Goal: Information Seeking & Learning: Learn about a topic

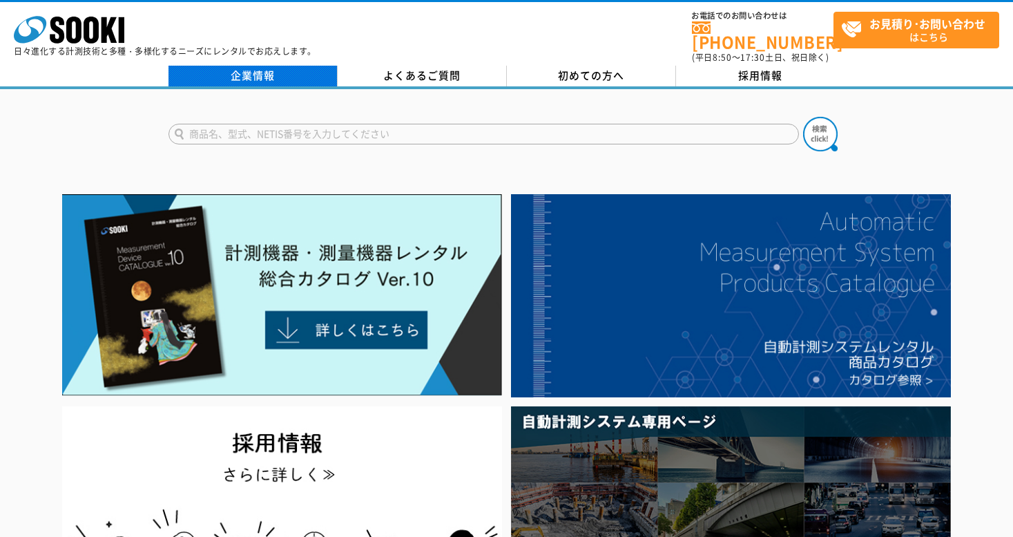
click at [262, 66] on link "企業情報" at bounding box center [253, 76] width 169 height 21
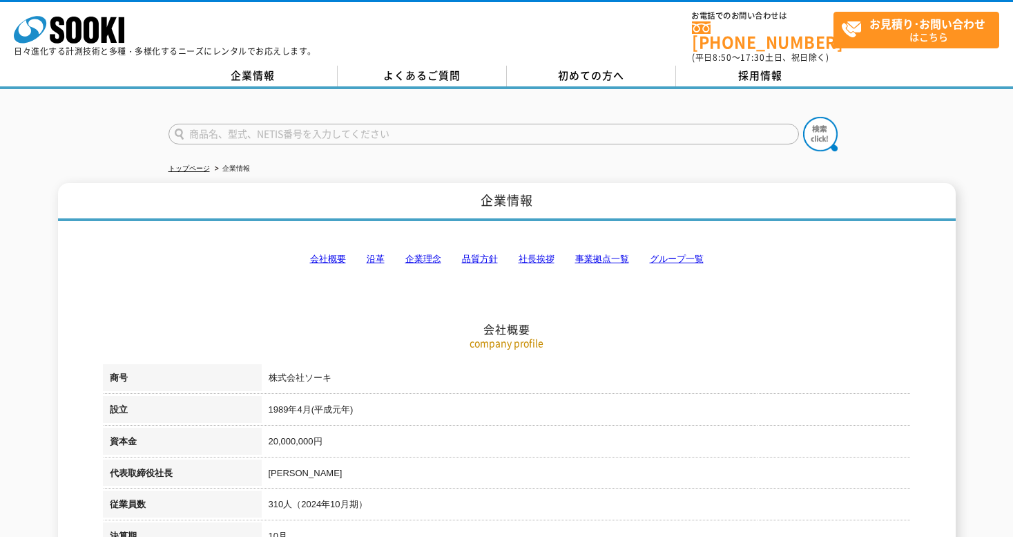
click at [379, 253] on link "沿革" at bounding box center [376, 258] width 18 height 10
click at [431, 253] on link "企業理念" at bounding box center [423, 258] width 36 height 10
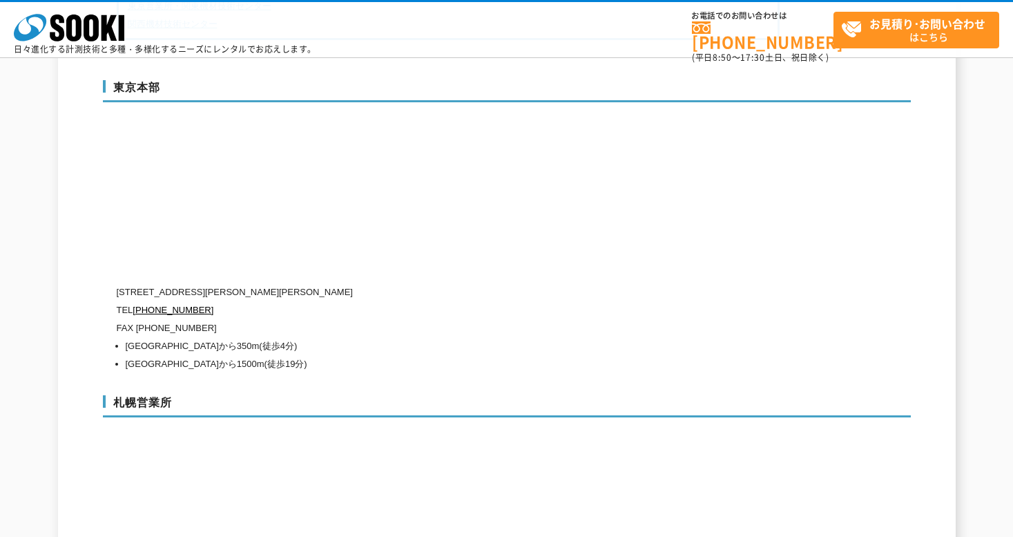
scroll to position [3798, 0]
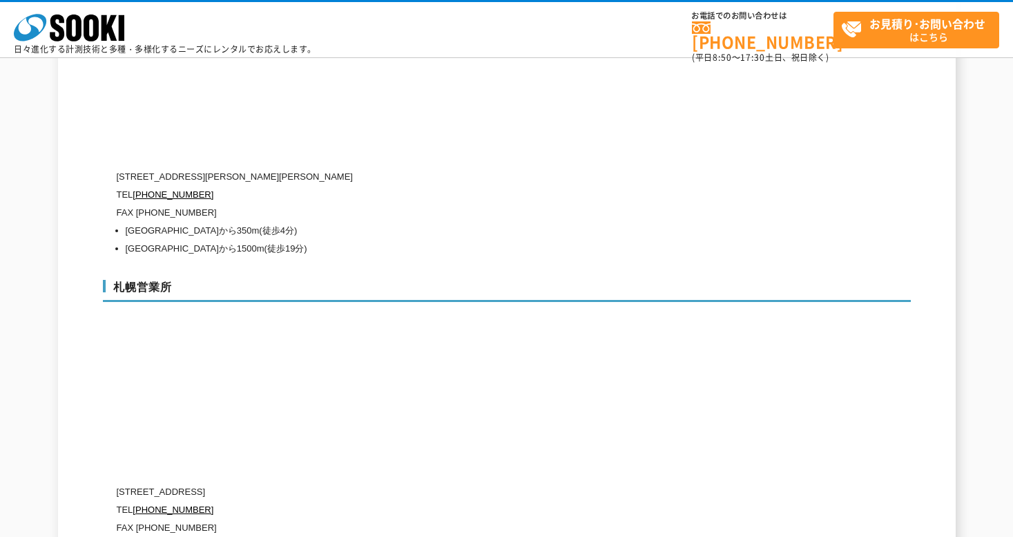
click at [525, 411] on div "札幌営業所 [STREET_ADDRESS] [PHONE_NUMBER] FAX [PHONE_NUMBER] [GEOGRAPHIC_DATA] [GEO…" at bounding box center [507, 414] width 808 height 297
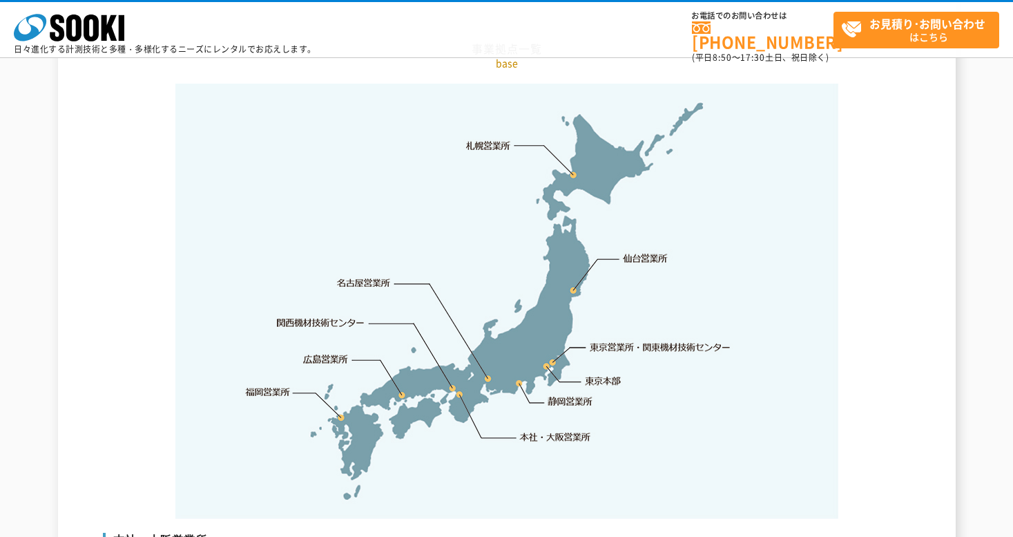
scroll to position [2878, 0]
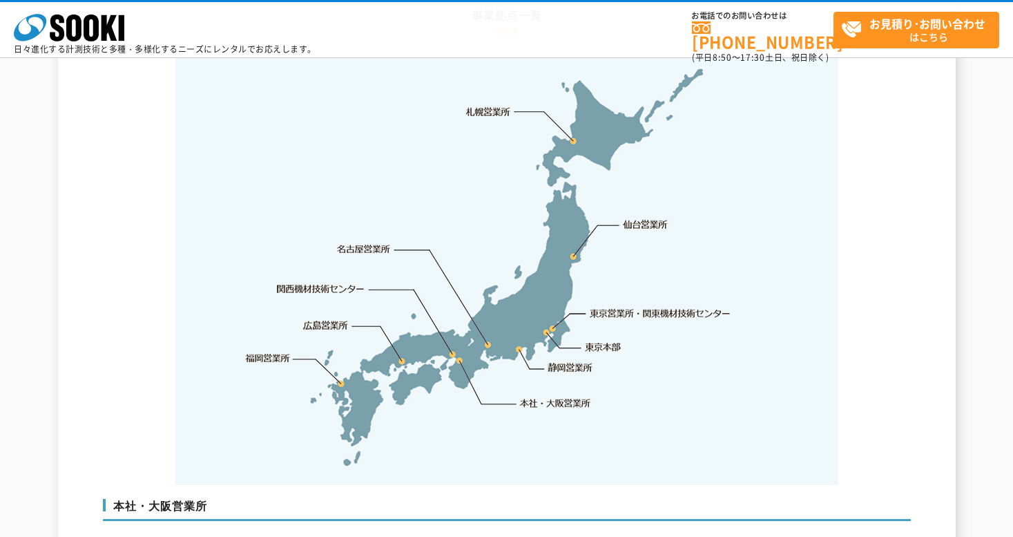
click at [603, 340] on link "東京本部" at bounding box center [604, 347] width 36 height 14
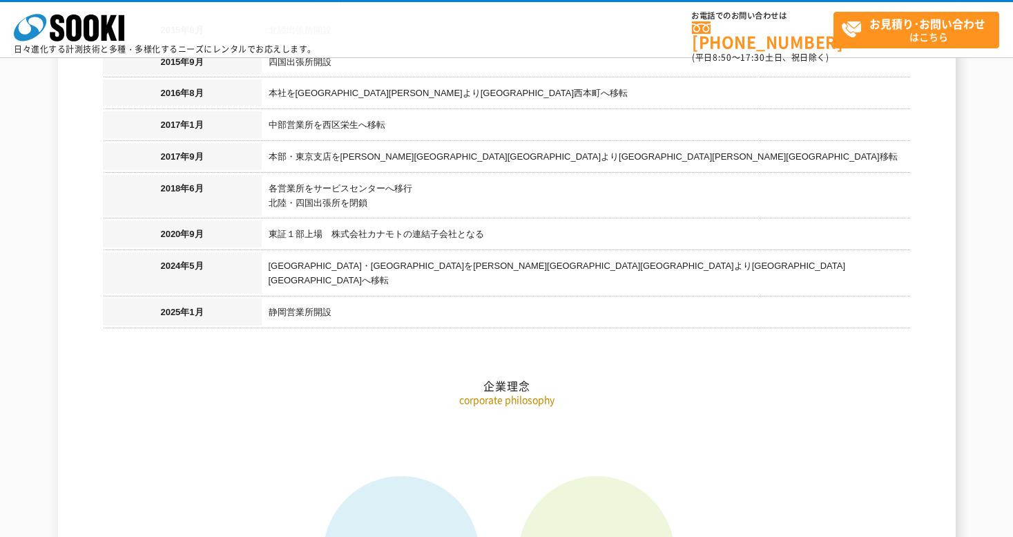
scroll to position [1464, 0]
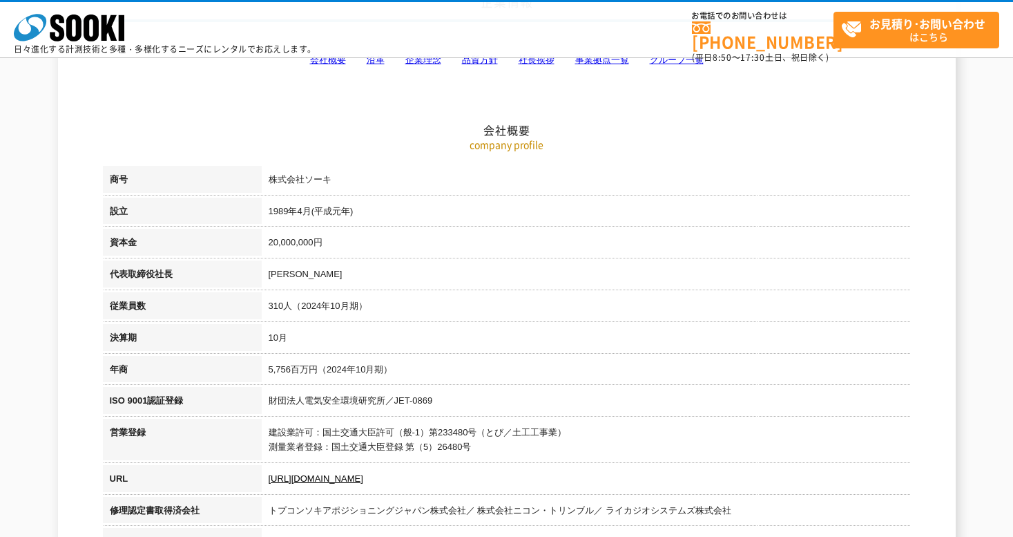
scroll to position [115, 0]
